Goal: Information Seeking & Learning: Learn about a topic

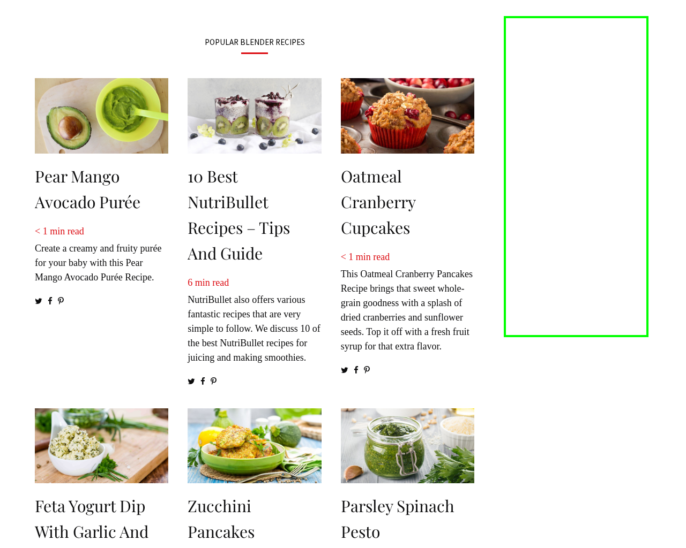
scroll to position [1327, 0]
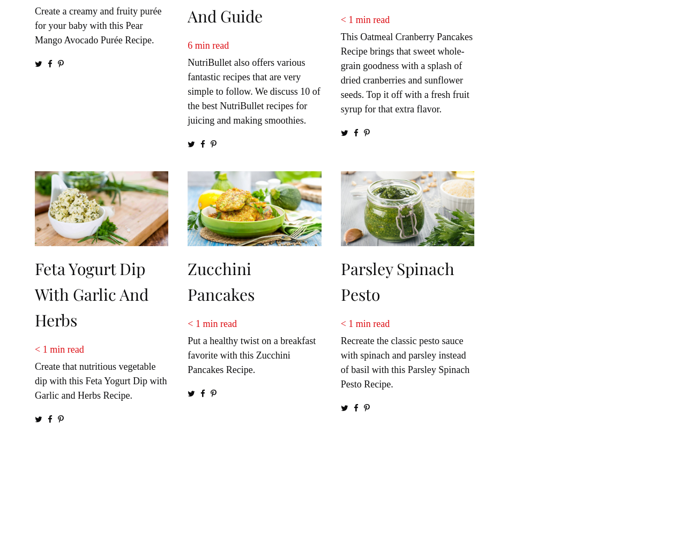
scroll to position [1326, 0]
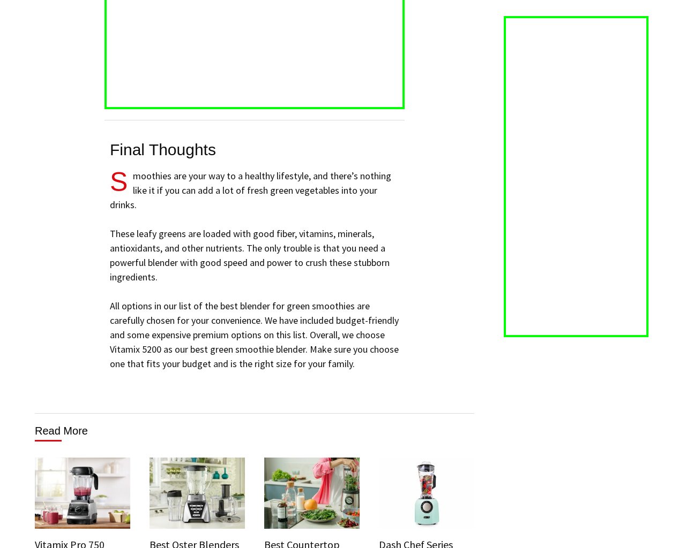
scroll to position [6598, 0]
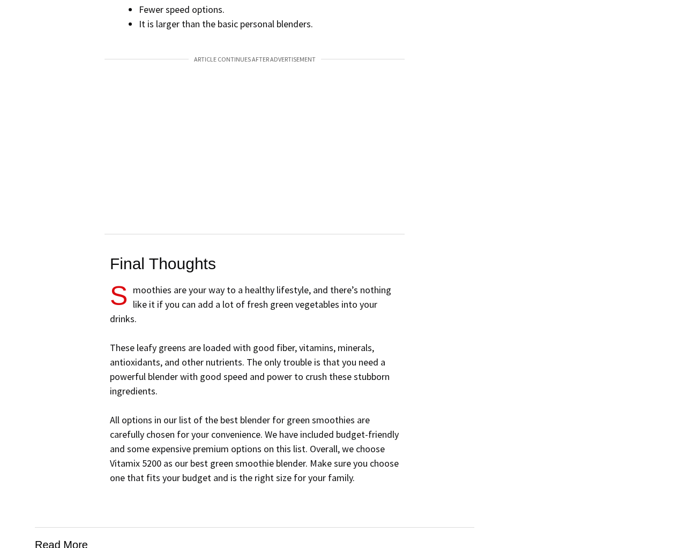
scroll to position [6598, 0]
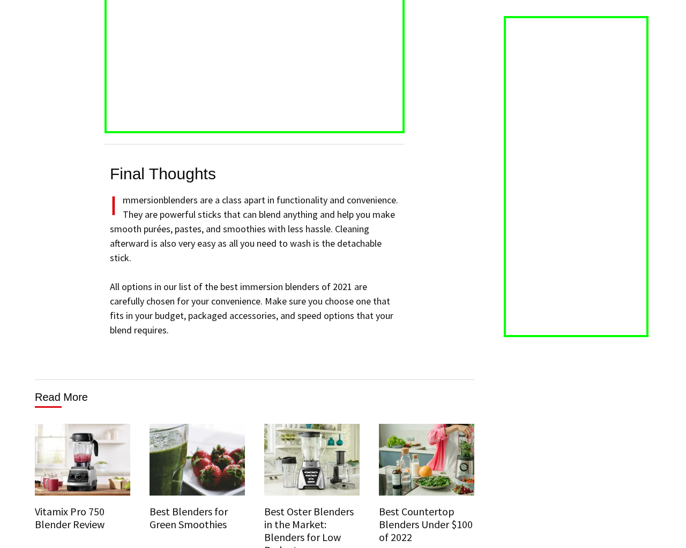
scroll to position [6493, 0]
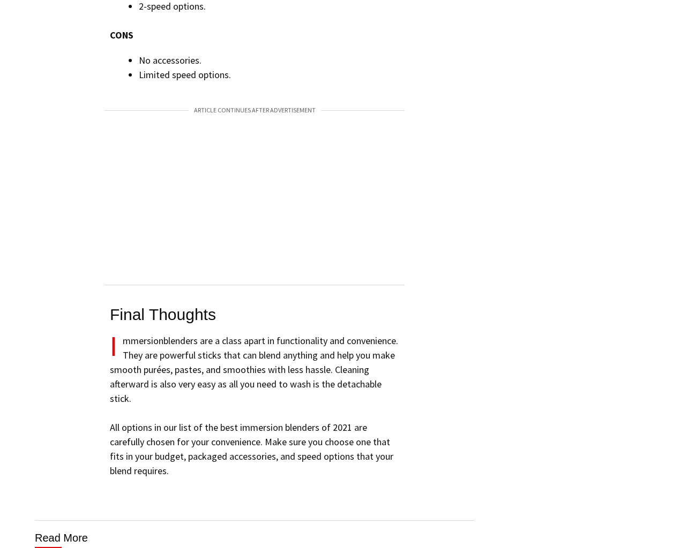
scroll to position [7186, 0]
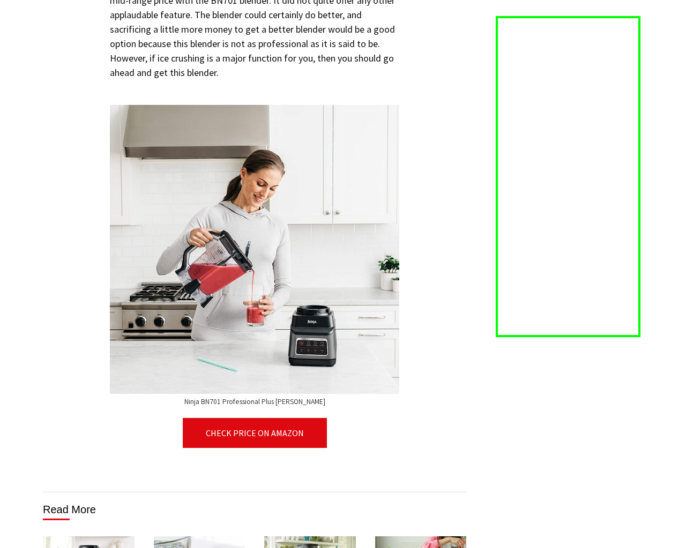
scroll to position [5618, 0]
